Goal: Transaction & Acquisition: Purchase product/service

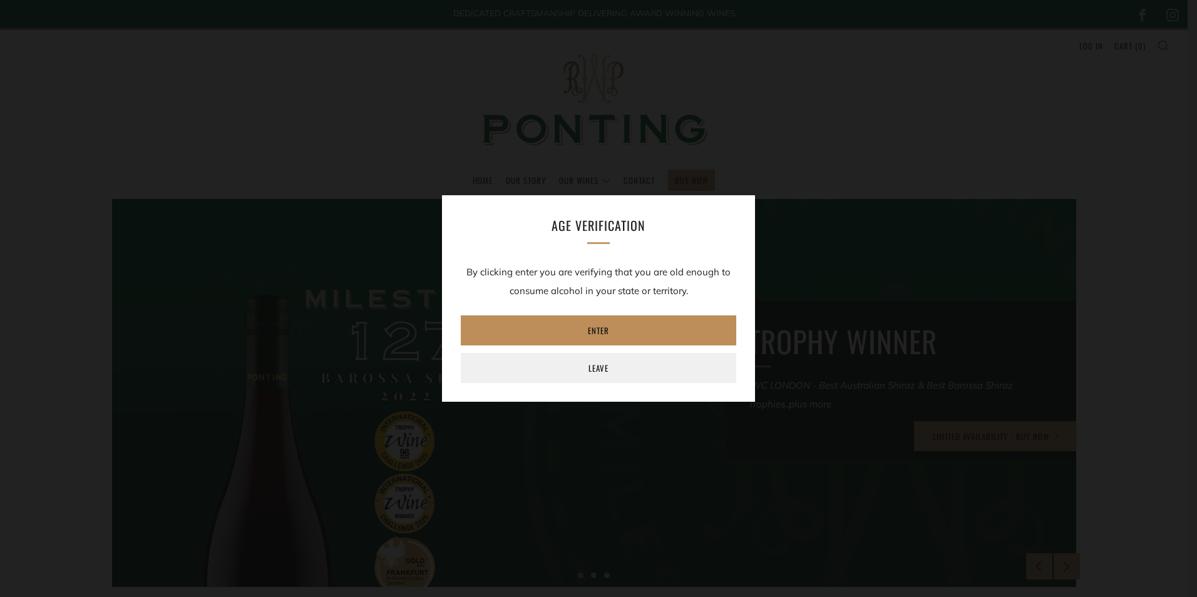
click at [609, 328] on link "Enter" at bounding box center [598, 331] width 275 height 30
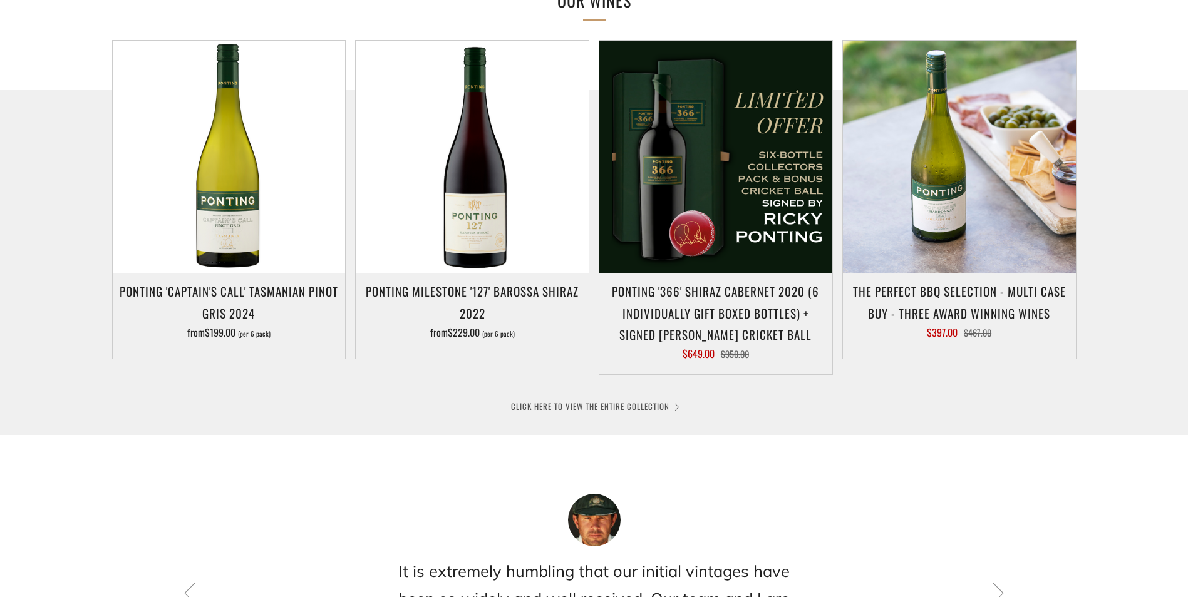
scroll to position [438, 0]
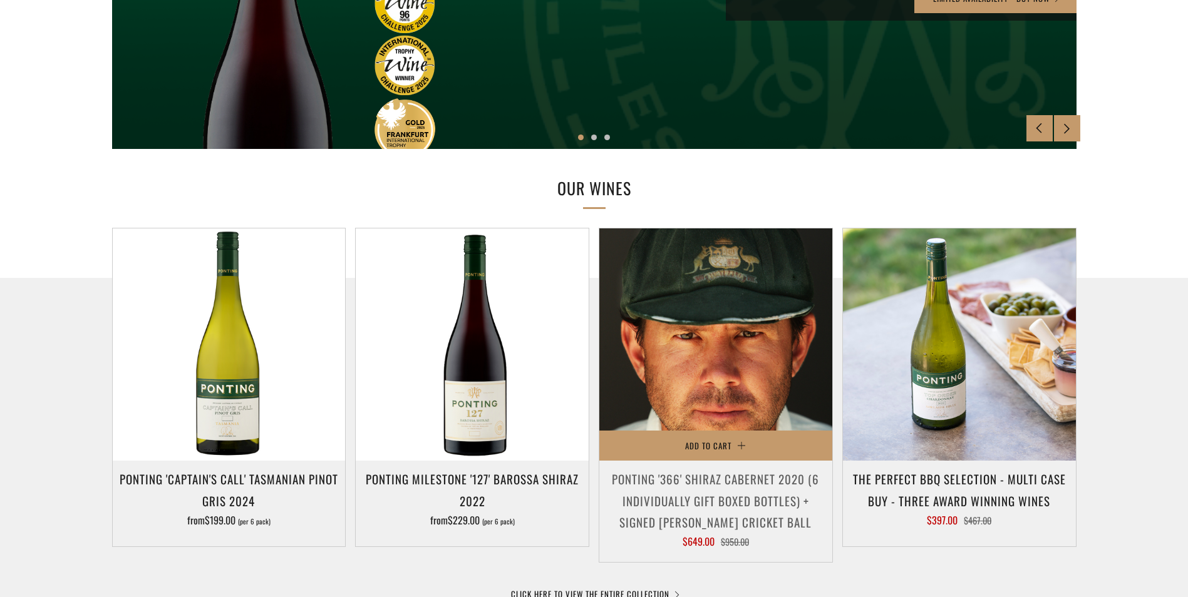
click at [754, 394] on img at bounding box center [715, 345] width 233 height 233
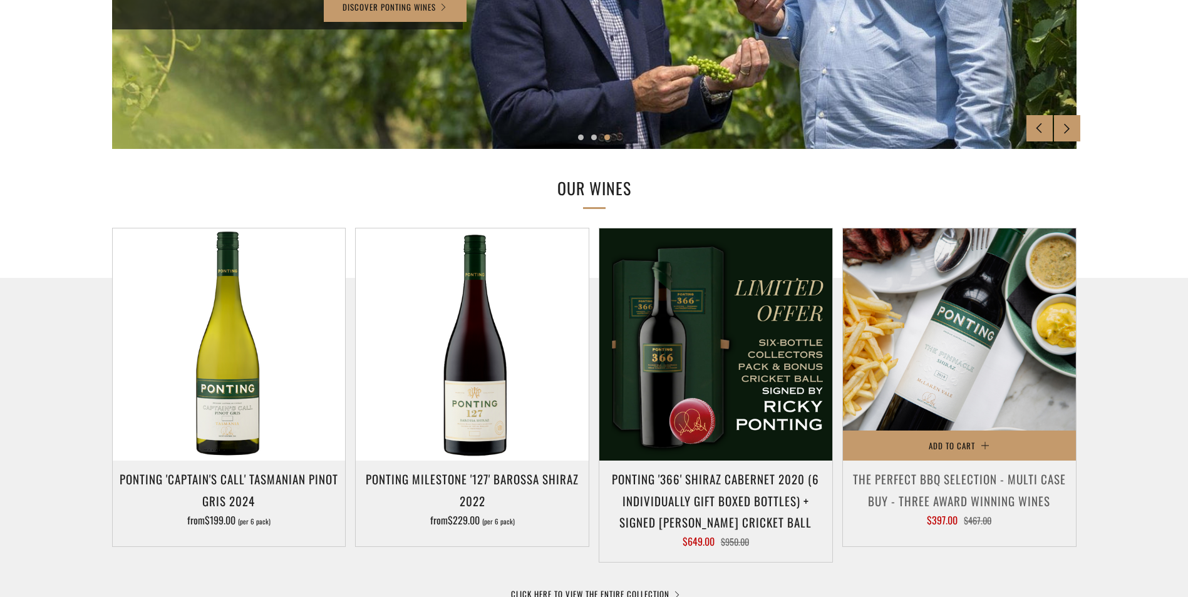
drag, startPoint x: 989, startPoint y: 277, endPoint x: 993, endPoint y: 283, distance: 7.6
click at [989, 277] on img at bounding box center [959, 345] width 233 height 233
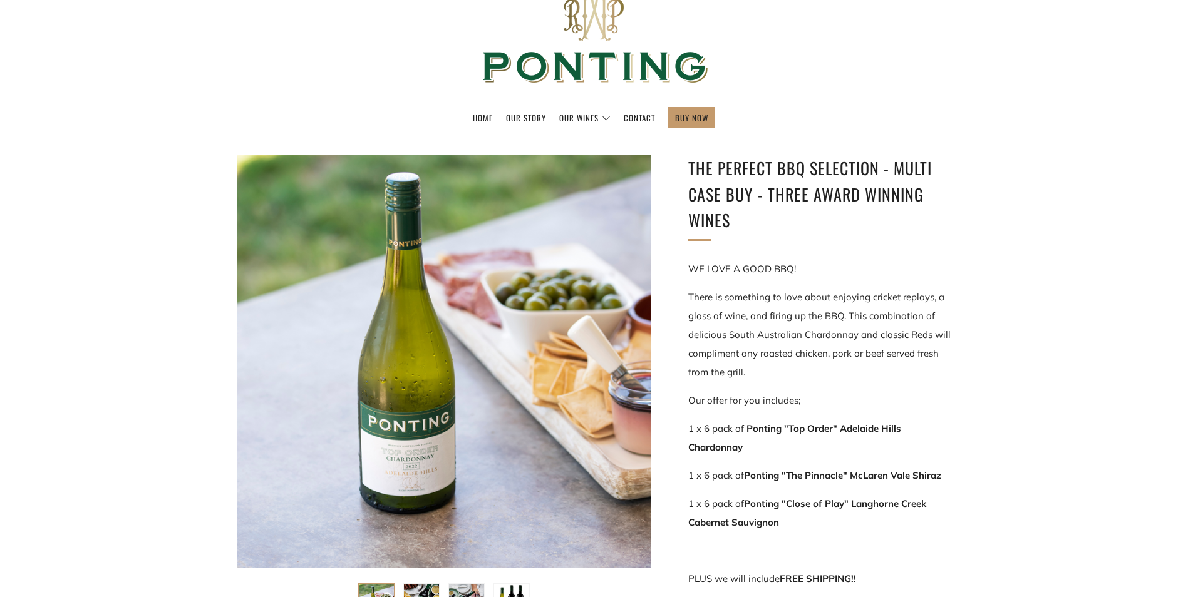
scroll to position [125, 0]
